Goal: Task Accomplishment & Management: Use online tool/utility

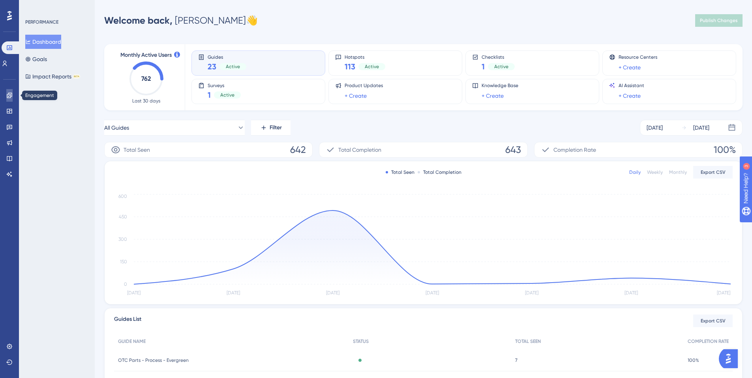
click at [9, 96] on icon at bounding box center [9, 95] width 6 height 6
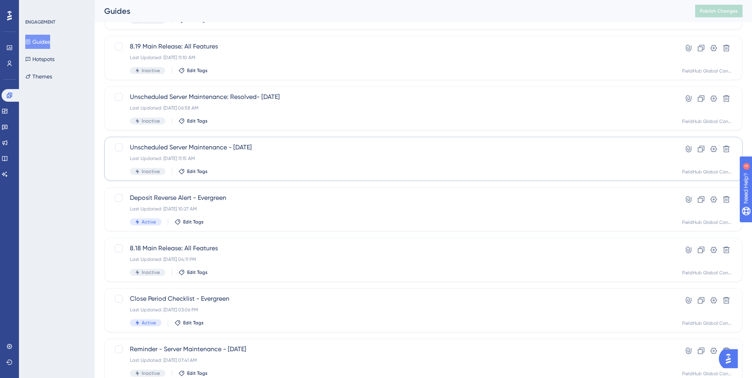
scroll to position [139, 0]
click at [700, 44] on icon at bounding box center [701, 47] width 7 height 7
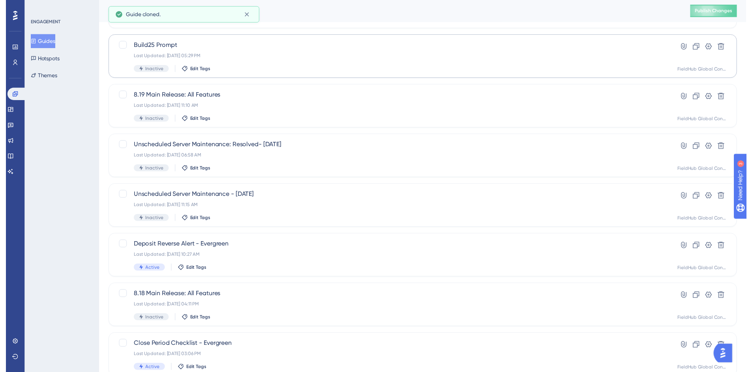
scroll to position [0, 0]
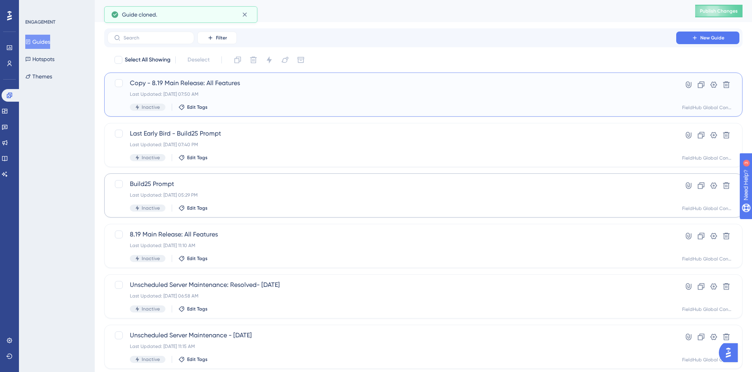
click at [214, 86] on span "Copy - 8.19 Main Release: All Features" at bounding box center [392, 83] width 524 height 9
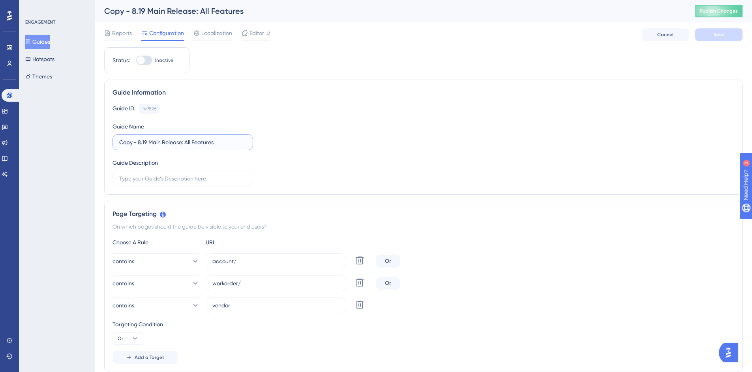
click at [123, 146] on input "Copy - 8.19 Main Release: All Features" at bounding box center [182, 142] width 127 height 9
drag, startPoint x: 139, startPoint y: 142, endPoint x: 81, endPoint y: 144, distance: 58.1
click at [126, 141] on input "8.19 Main Release: All Features" at bounding box center [182, 142] width 127 height 9
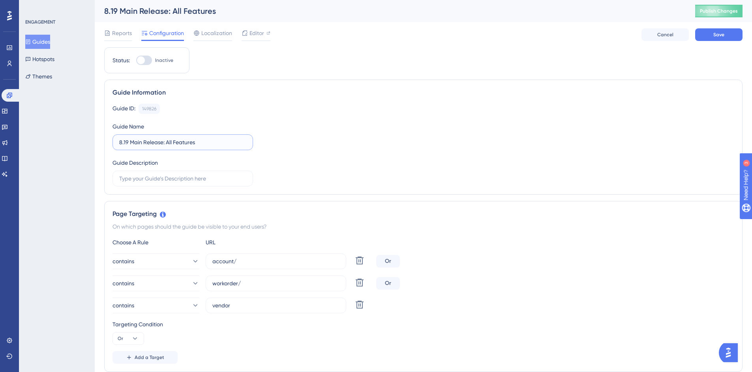
click at [128, 142] on input "8.19 Main Release: All Features" at bounding box center [182, 142] width 127 height 9
drag, startPoint x: 129, startPoint y: 142, endPoint x: 124, endPoint y: 141, distance: 5.2
click at [124, 141] on input "8.19 Main Release: All Features" at bounding box center [182, 142] width 127 height 9
type input "8.20 Main Release: All Features"
click at [334, 111] on div "Guide ID: 149826 Copy" at bounding box center [422, 109] width 621 height 10
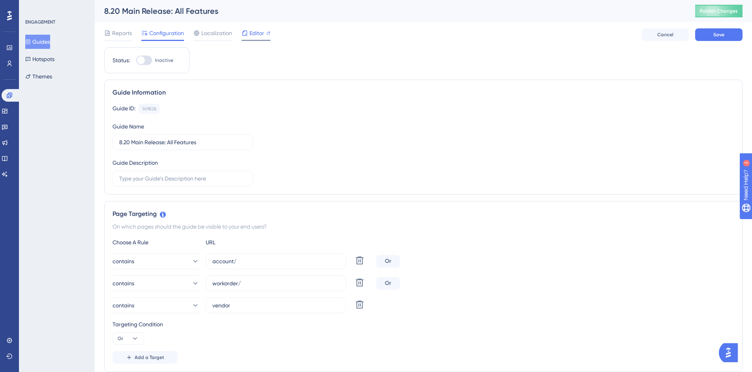
click at [251, 36] on span "Editor" at bounding box center [256, 32] width 15 height 9
click at [49, 39] on button "Guides" at bounding box center [37, 42] width 25 height 14
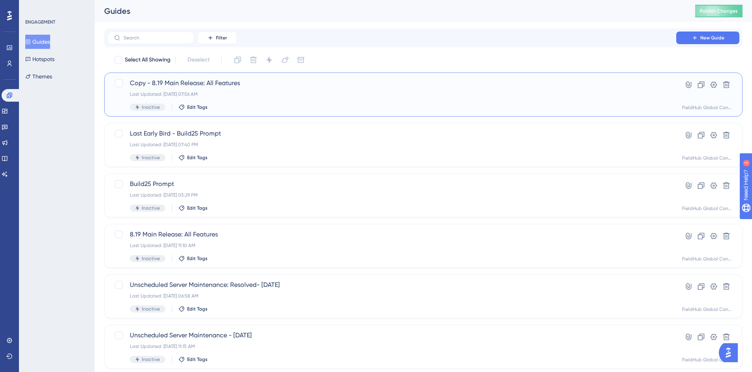
click at [529, 79] on span "Copy - 8.19 Main Release: All Features" at bounding box center [392, 83] width 524 height 9
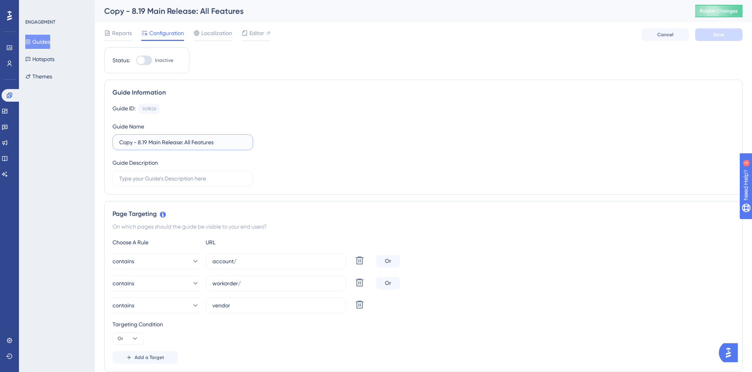
click at [138, 144] on input "Copy - 8.19 Main Release: All Features" at bounding box center [182, 142] width 127 height 9
drag, startPoint x: 148, startPoint y: 142, endPoint x: 143, endPoint y: 141, distance: 4.8
click at [143, 141] on input "Copy - 8.19 Main Release: All Features" at bounding box center [182, 142] width 127 height 9
drag, startPoint x: 138, startPoint y: 142, endPoint x: 87, endPoint y: 141, distance: 51.3
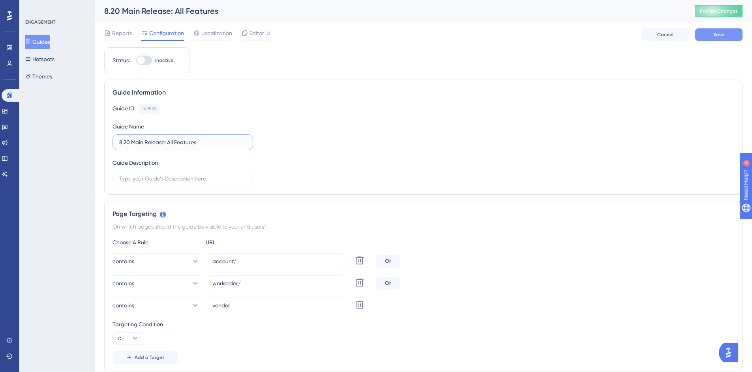
type input "8.20 Main Release: All Features"
click at [706, 38] on button "Save" at bounding box center [718, 34] width 47 height 13
click at [47, 43] on button "Guides" at bounding box center [37, 42] width 25 height 14
